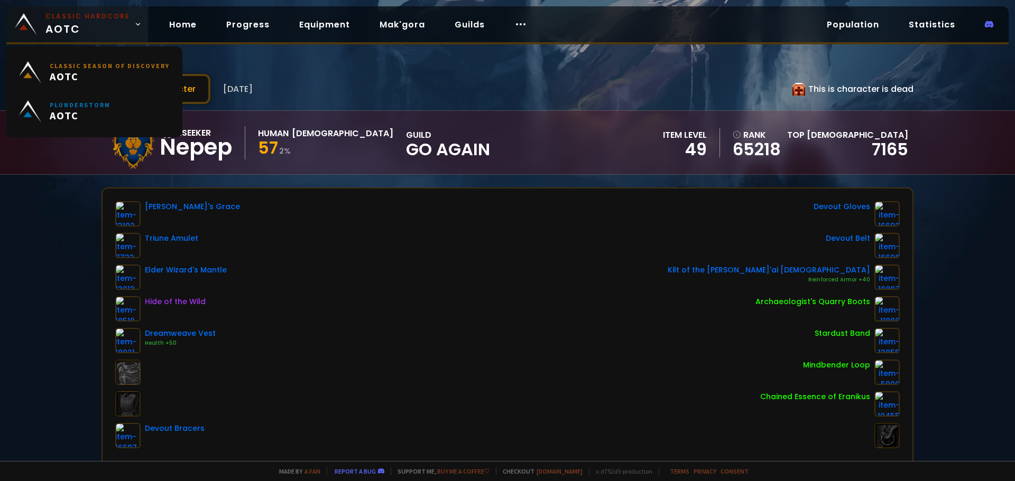
click at [50, 16] on small "Classic Hardcore" at bounding box center [87, 17] width 85 height 10
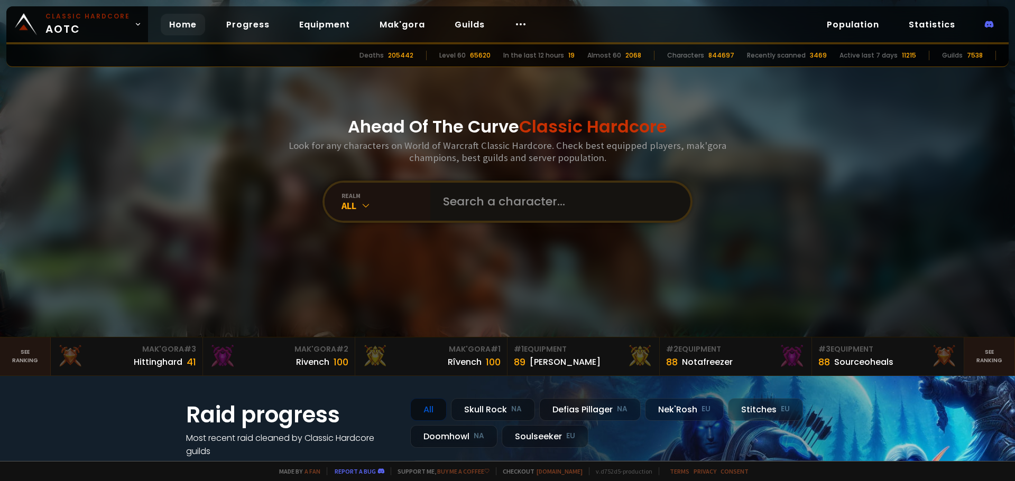
click at [529, 202] on input "text" at bounding box center [557, 202] width 241 height 38
type input "magapotabia"
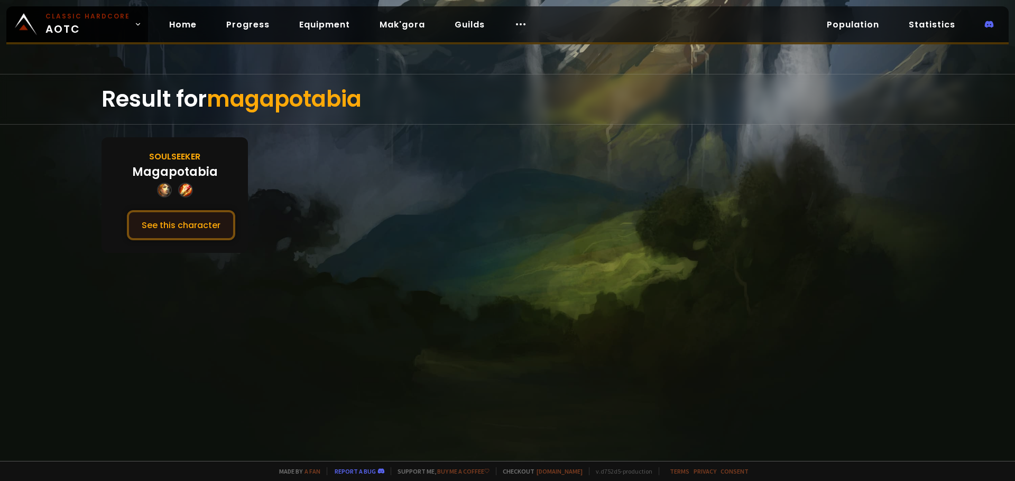
click at [210, 228] on button "See this character" at bounding box center [181, 225] width 108 height 30
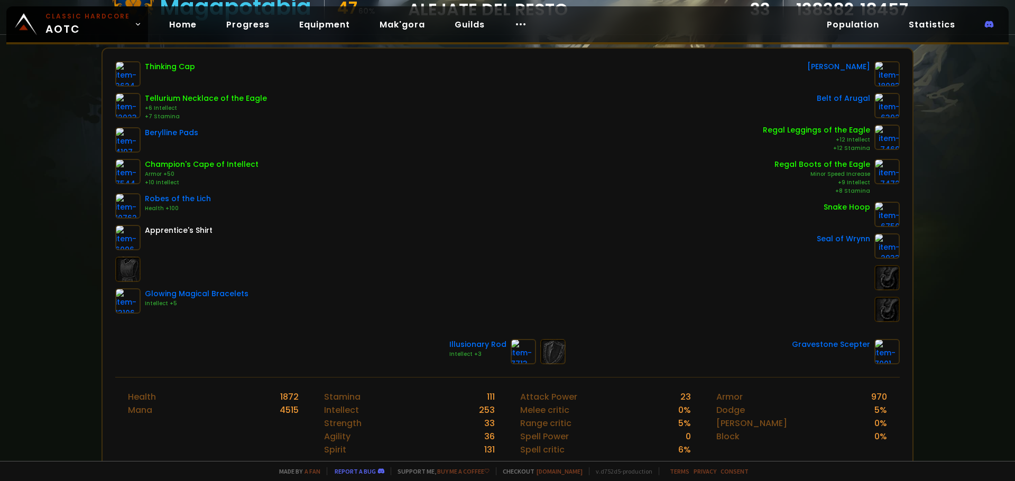
scroll to position [159, 0]
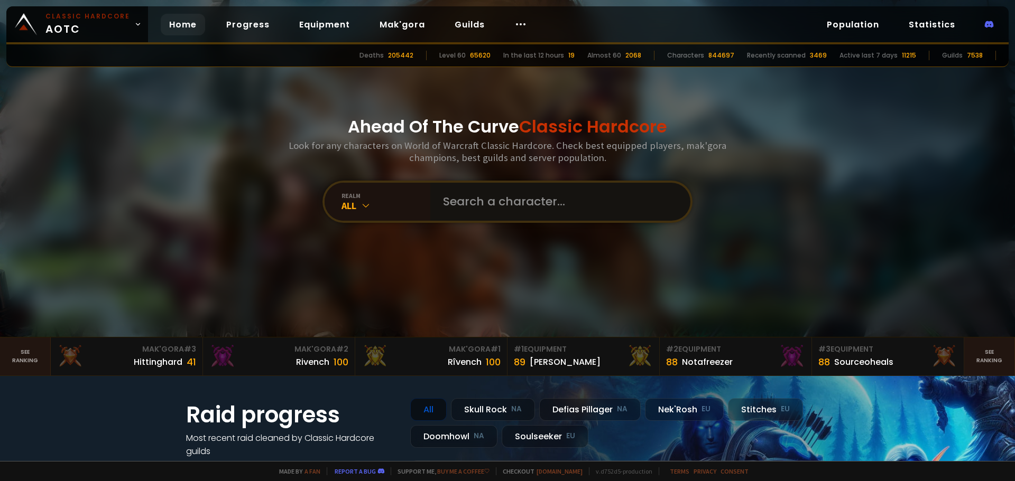
click at [483, 201] on input "text" at bounding box center [557, 202] width 241 height 38
type input "grilletes"
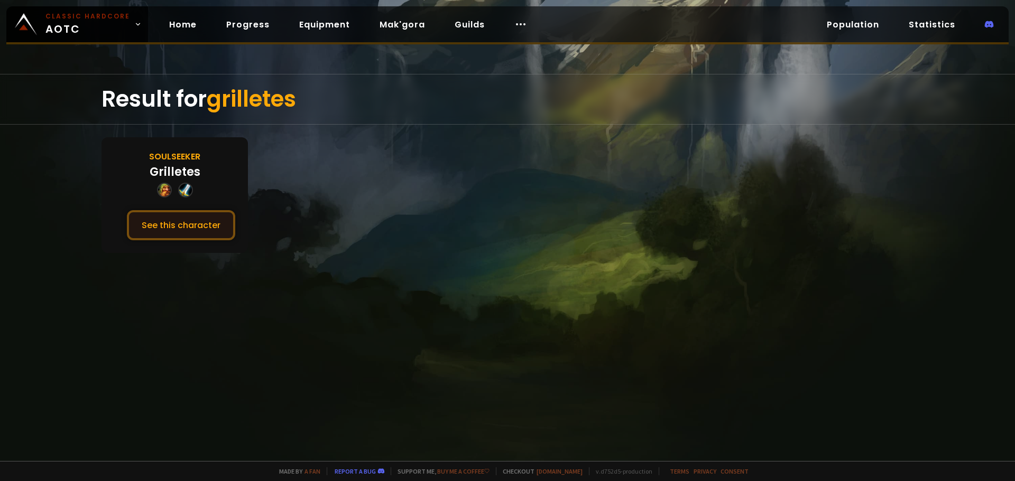
click at [229, 239] on button "See this character" at bounding box center [181, 225] width 108 height 30
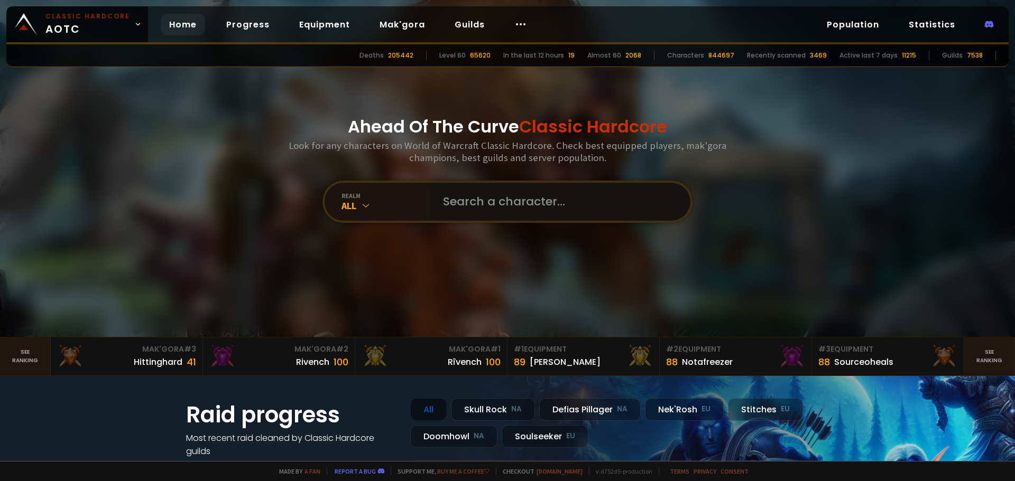
click at [478, 212] on input "text" at bounding box center [557, 202] width 241 height 38
type input "kurushime"
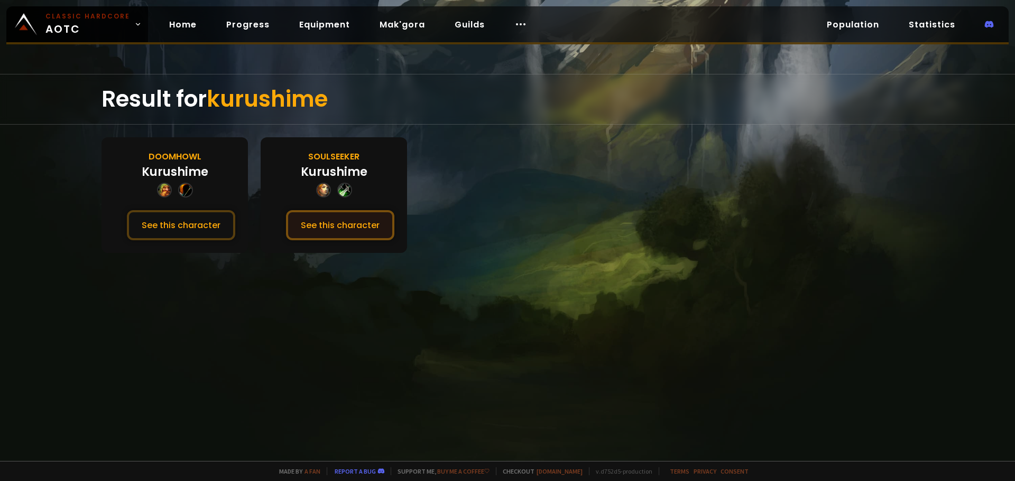
click at [339, 231] on button "See this character" at bounding box center [340, 225] width 108 height 30
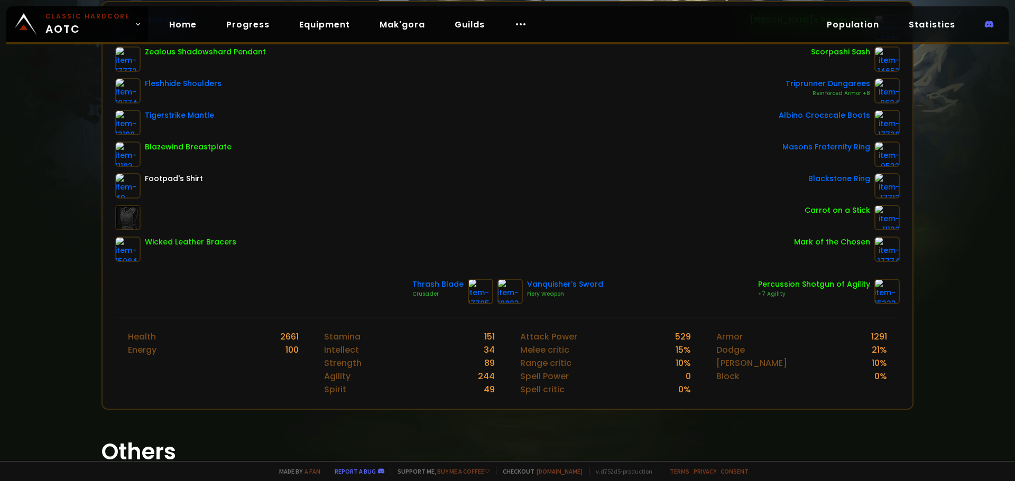
scroll to position [211, 0]
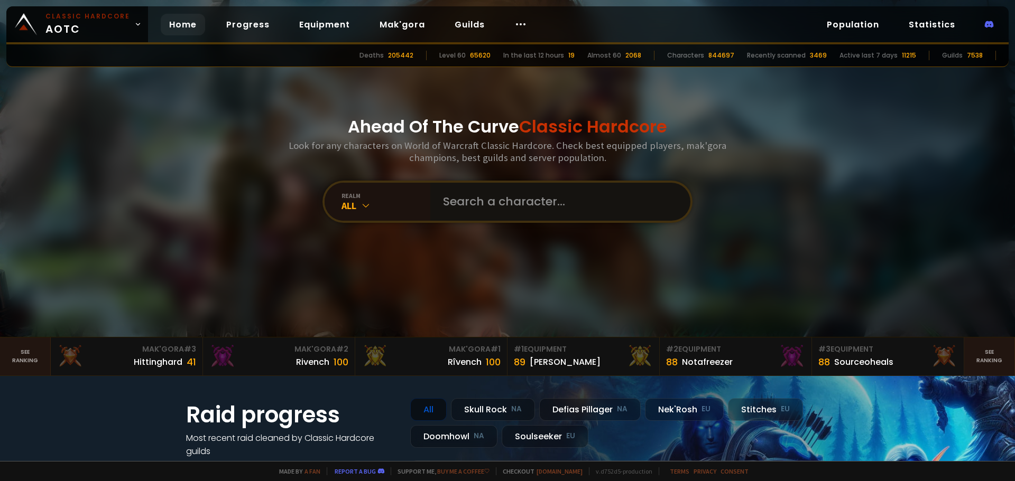
click at [460, 197] on input "text" at bounding box center [557, 202] width 241 height 38
click at [506, 204] on input "text" at bounding box center [557, 202] width 241 height 38
type input "deryka"
click at [501, 187] on input "text" at bounding box center [557, 202] width 241 height 38
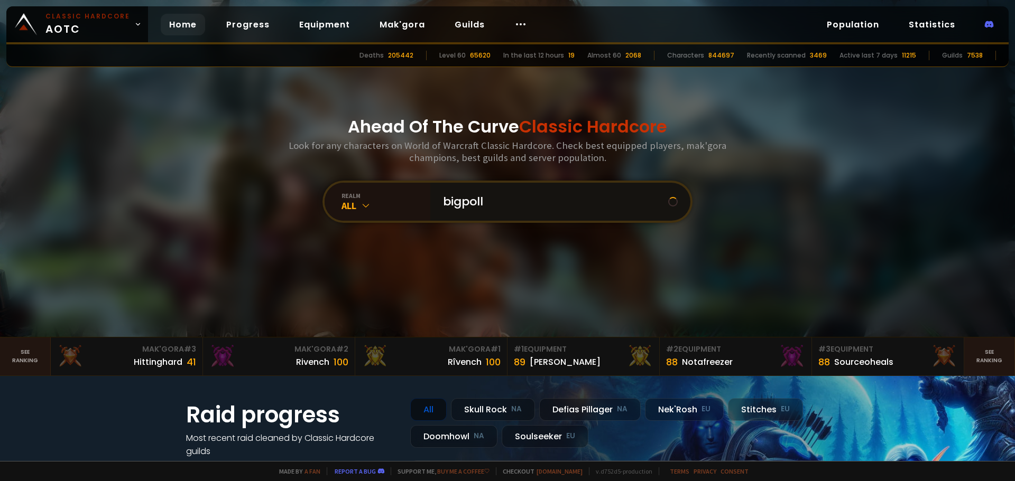
type input "bigpollo"
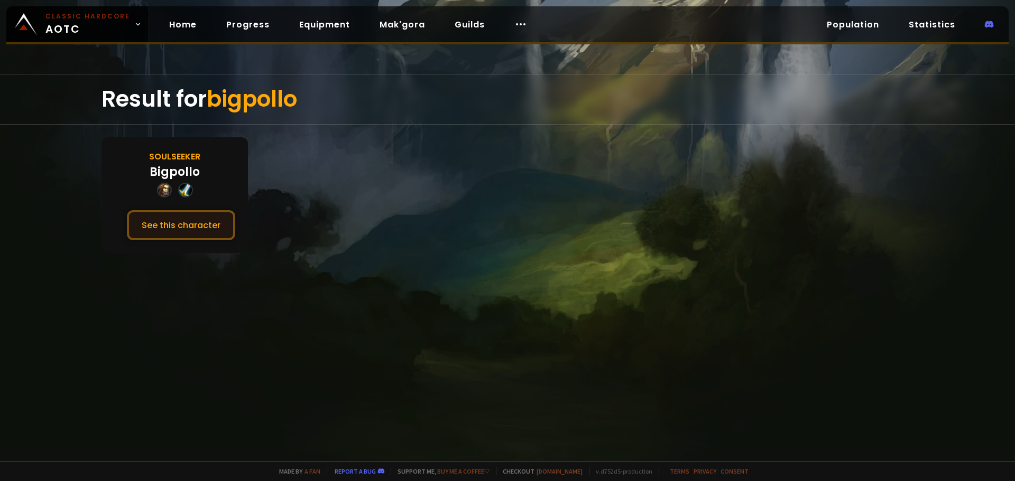
click at [223, 223] on button "See this character" at bounding box center [181, 225] width 108 height 30
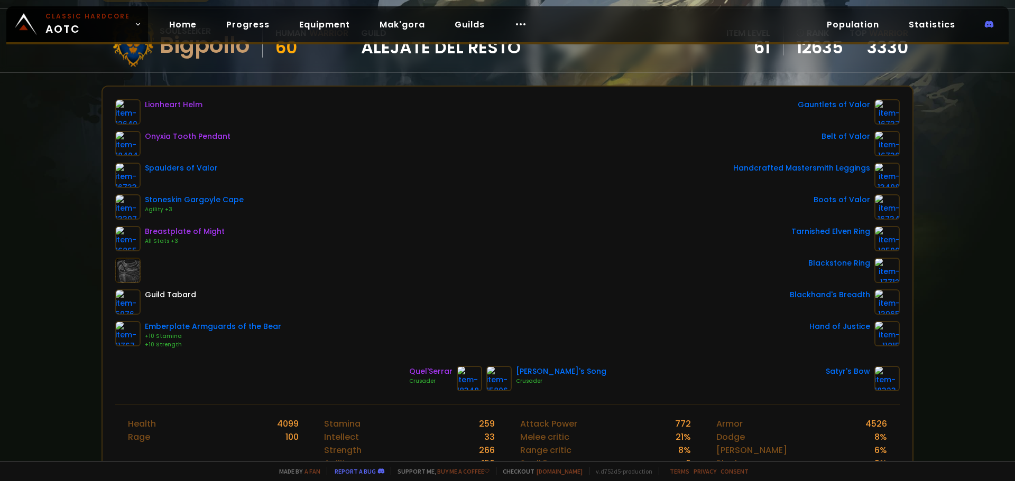
scroll to position [106, 0]
